Goal: Find specific page/section: Find specific page/section

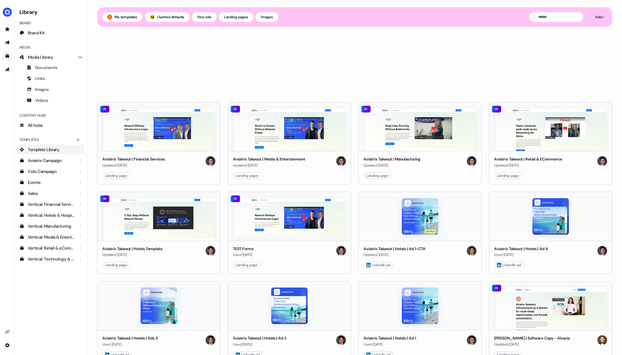
scroll to position [337, 0]
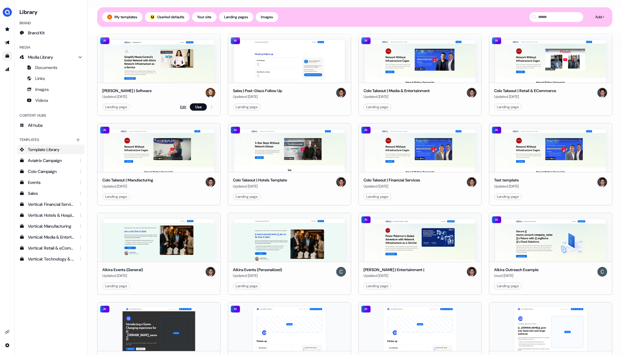
click at [183, 104] on link "Edit" at bounding box center [183, 107] width 6 height 6
click at [120, 108] on div "Landing page" at bounding box center [116, 107] width 22 height 6
click at [182, 106] on link "Edit" at bounding box center [183, 107] width 6 height 6
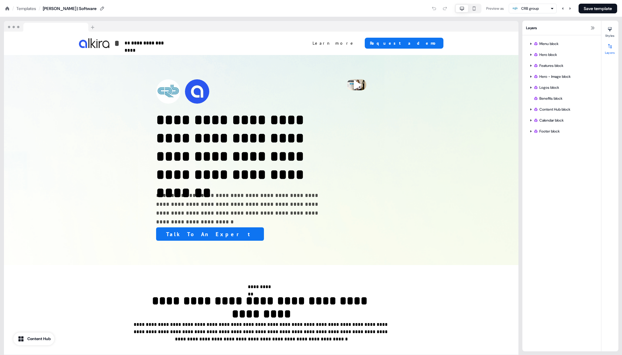
click at [496, 8] on div "Preview as" at bounding box center [495, 8] width 18 height 6
click at [498, 10] on div "Preview as" at bounding box center [495, 8] width 18 height 6
click at [474, 8] on icon "button" at bounding box center [473, 8] width 7 height 5
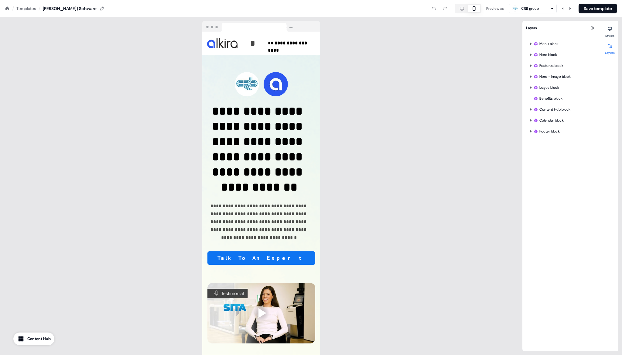
click at [546, 10] on div "CRB group" at bounding box center [532, 8] width 42 height 7
click at [486, 7] on div "Preview as" at bounding box center [495, 8] width 18 height 6
click at [523, 8] on div "CRB group" at bounding box center [530, 8] width 18 height 6
click at [518, 31] on img at bounding box center [515, 33] width 7 height 7
click at [461, 8] on icon "button" at bounding box center [461, 8] width 7 height 5
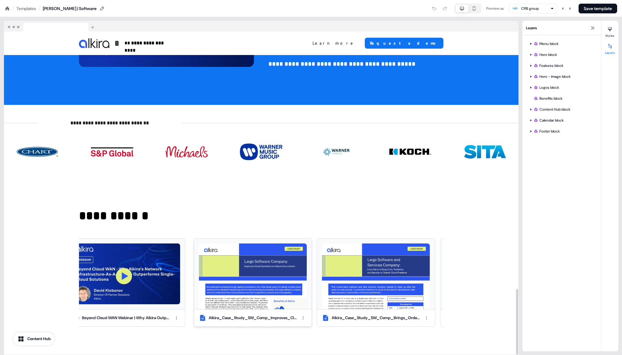
scroll to position [1263, 0]
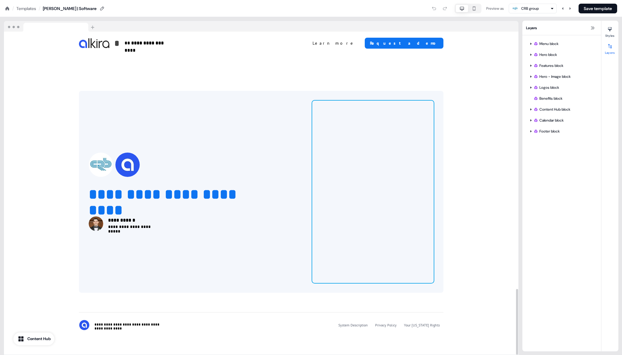
click at [360, 169] on div at bounding box center [372, 191] width 121 height 182
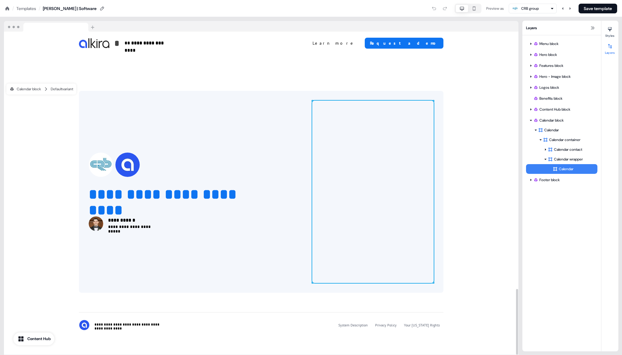
click at [360, 168] on div at bounding box center [372, 191] width 121 height 182
click at [359, 167] on div at bounding box center [372, 191] width 121 height 182
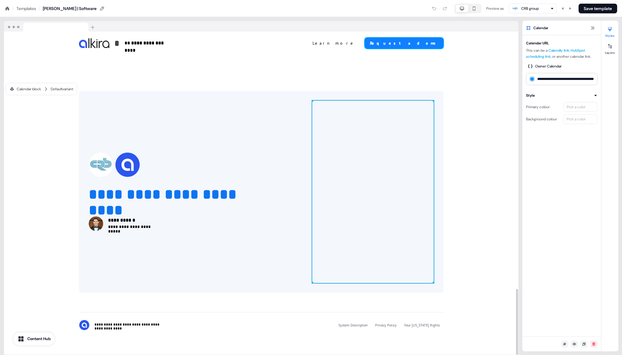
click at [430, 46] on button "Request a demo" at bounding box center [404, 43] width 79 height 11
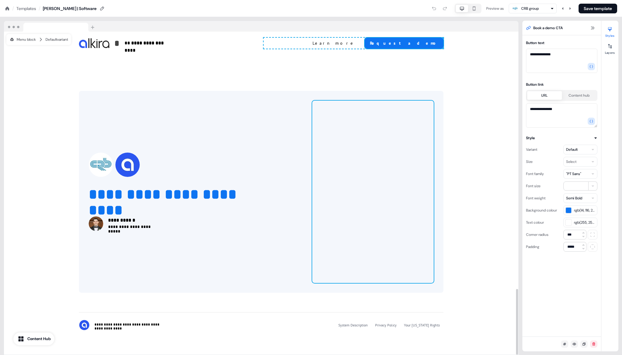
click at [359, 166] on div at bounding box center [372, 191] width 121 height 182
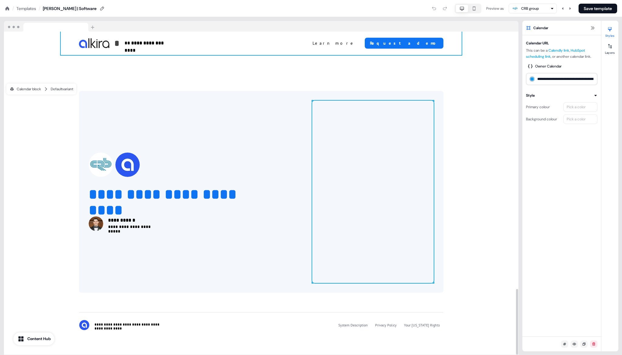
click at [423, 32] on div "**********" at bounding box center [261, 43] width 401 height 23
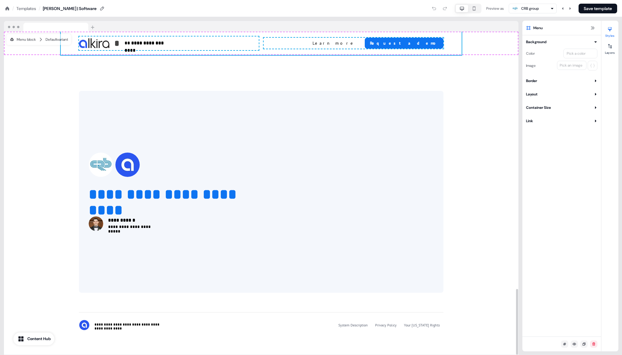
click at [25, 340] on button "Content Hub" at bounding box center [33, 338] width 41 height 13
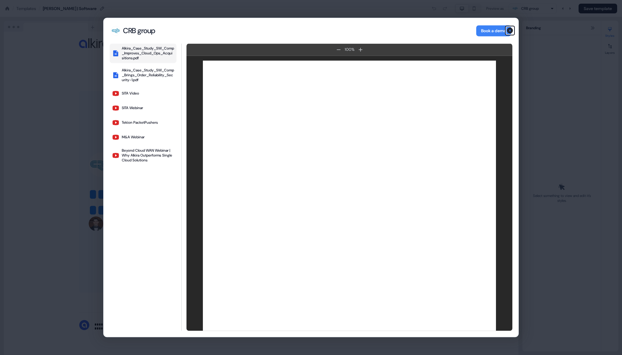
click at [509, 30] on icon "button" at bounding box center [510, 31] width 6 height 6
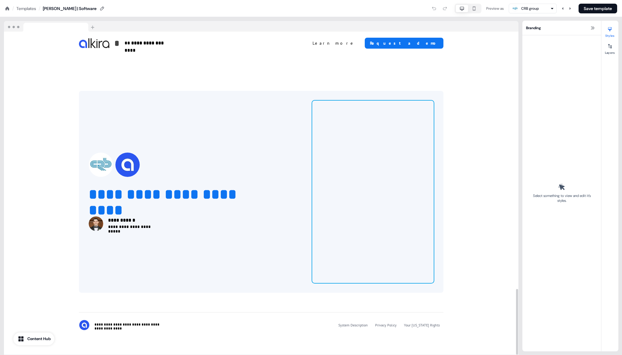
click at [359, 167] on div at bounding box center [372, 191] width 121 height 182
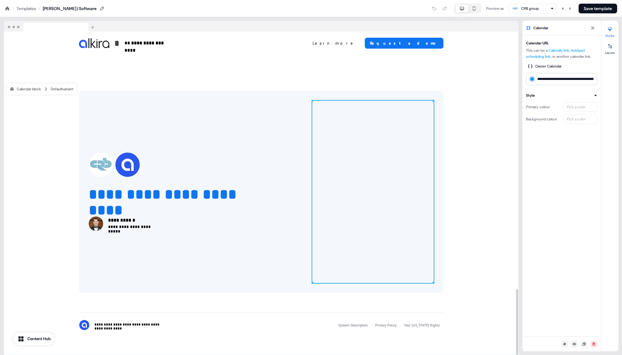
click at [359, 167] on div at bounding box center [372, 191] width 121 height 182
click at [7, 7] on icon at bounding box center [7, 8] width 4 height 4
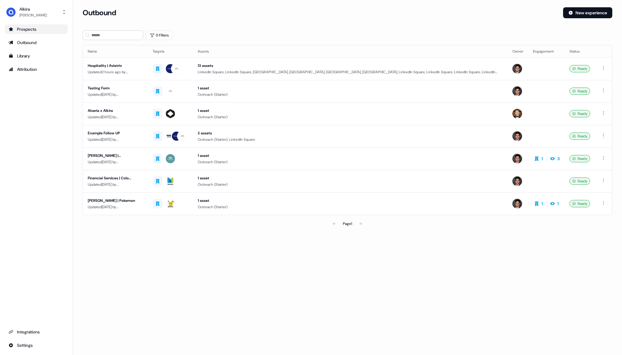
click at [29, 34] on link "Prospects" at bounding box center [36, 29] width 63 height 10
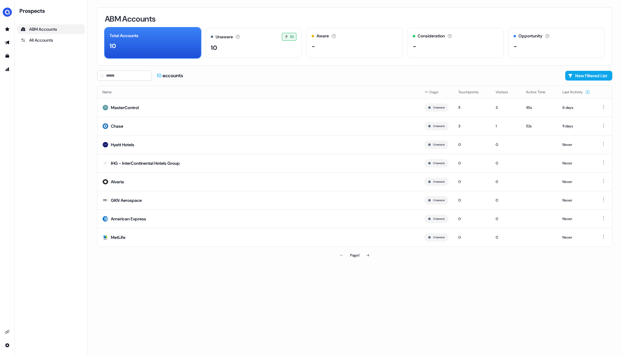
click at [42, 30] on div "ABM Accounts" at bounding box center [51, 29] width 60 height 6
